Goal: Check status: Check status

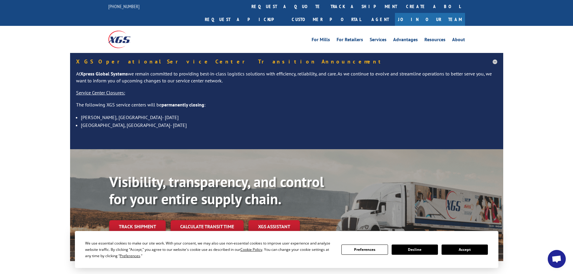
click at [464, 248] on button "Accept" at bounding box center [465, 250] width 46 height 10
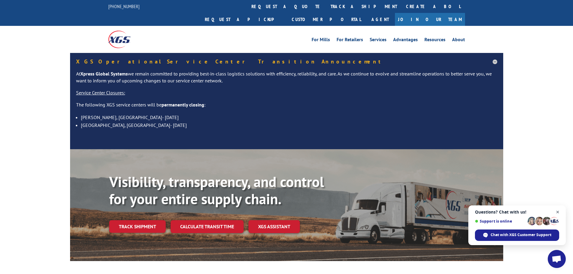
click at [559, 211] on span "Open chat" at bounding box center [558, 213] width 8 height 8
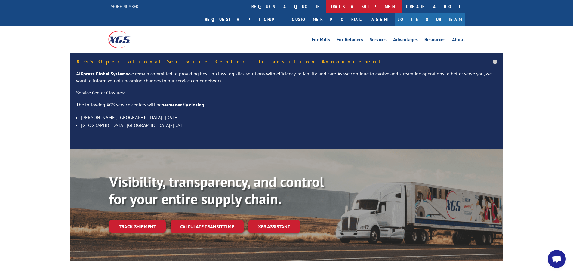
click at [326, 5] on link "track a shipment" at bounding box center [364, 6] width 76 height 13
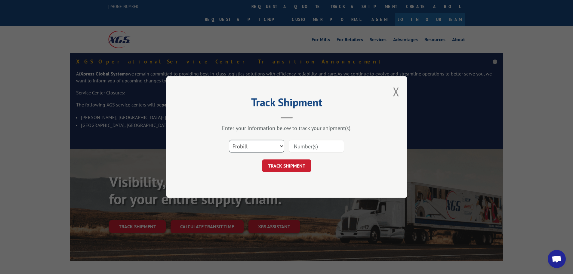
click at [253, 146] on select "Select category... Probill BOL PO" at bounding box center [256, 146] width 55 height 13
select select "po"
click at [229, 140] on select "Select category... Probill BOL PO" at bounding box center [256, 146] width 55 height 13
click at [329, 146] on input at bounding box center [316, 146] width 55 height 13
paste input "81531168"
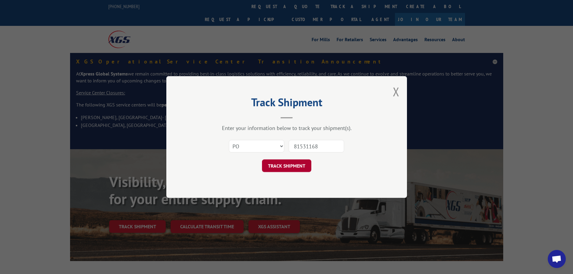
type input "81531168"
click at [288, 163] on button "TRACK SHIPMENT" at bounding box center [286, 165] width 49 height 13
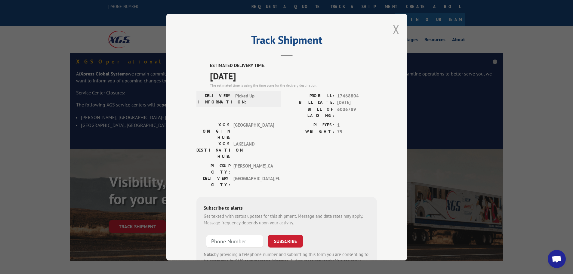
click at [395, 31] on button "Close modal" at bounding box center [396, 29] width 7 height 16
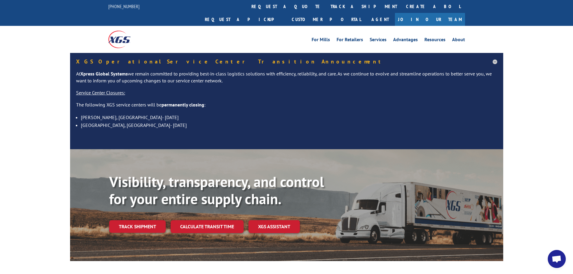
click at [326, 7] on link "track a shipment" at bounding box center [364, 6] width 76 height 13
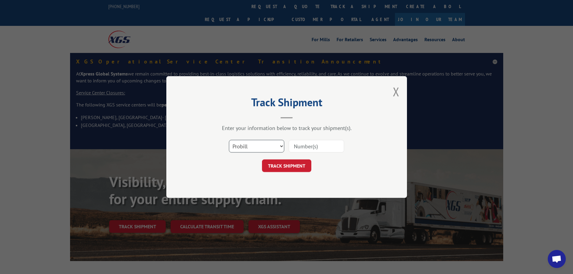
click at [256, 145] on select "Select category... Probill BOL PO" at bounding box center [256, 146] width 55 height 13
select select "po"
click at [229, 140] on select "Select category... Probill BOL PO" at bounding box center [256, 146] width 55 height 13
click at [307, 147] on input at bounding box center [316, 146] width 55 height 13
paste input "81531169"
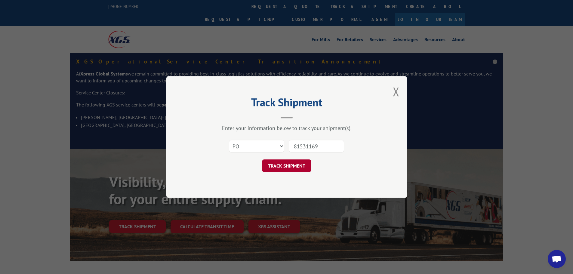
type input "81531169"
click at [285, 163] on button "TRACK SHIPMENT" at bounding box center [286, 165] width 49 height 13
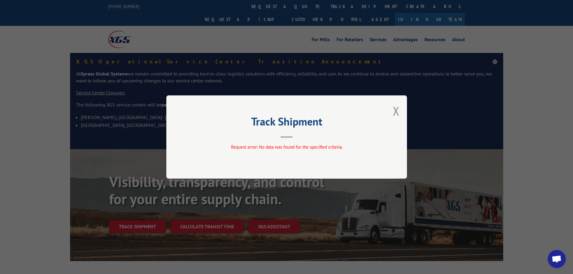
click at [396, 113] on button "Close modal" at bounding box center [396, 111] width 7 height 16
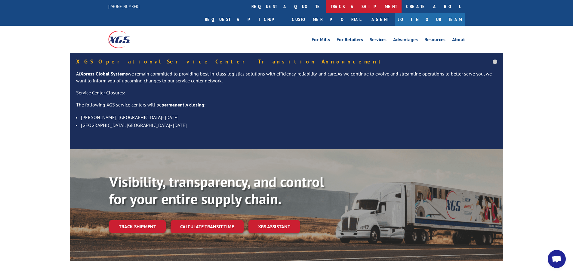
click at [326, 7] on link "track a shipment" at bounding box center [364, 6] width 76 height 13
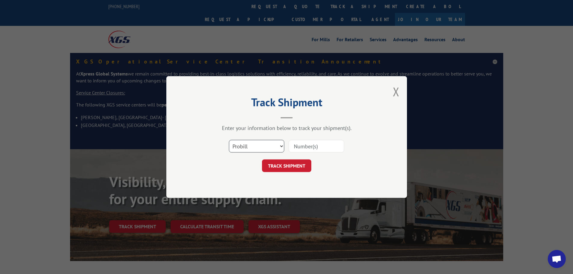
click at [259, 149] on select "Select category... Probill BOL PO" at bounding box center [256, 146] width 55 height 13
select select "po"
click at [229, 140] on select "Select category... Probill BOL PO" at bounding box center [256, 146] width 55 height 13
click at [315, 146] on input at bounding box center [316, 146] width 55 height 13
paste input "81531171"
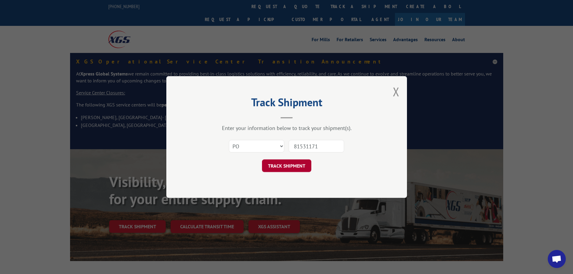
type input "81531171"
click at [289, 167] on button "TRACK SHIPMENT" at bounding box center [286, 165] width 49 height 13
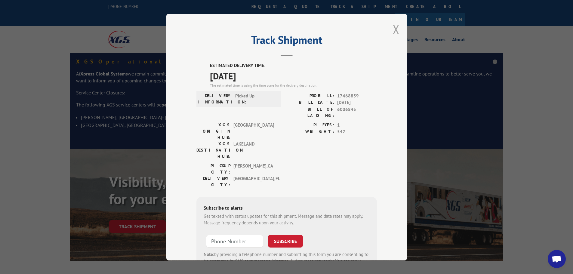
click at [395, 31] on button "Close modal" at bounding box center [396, 29] width 7 height 16
